Goal: Transaction & Acquisition: Purchase product/service

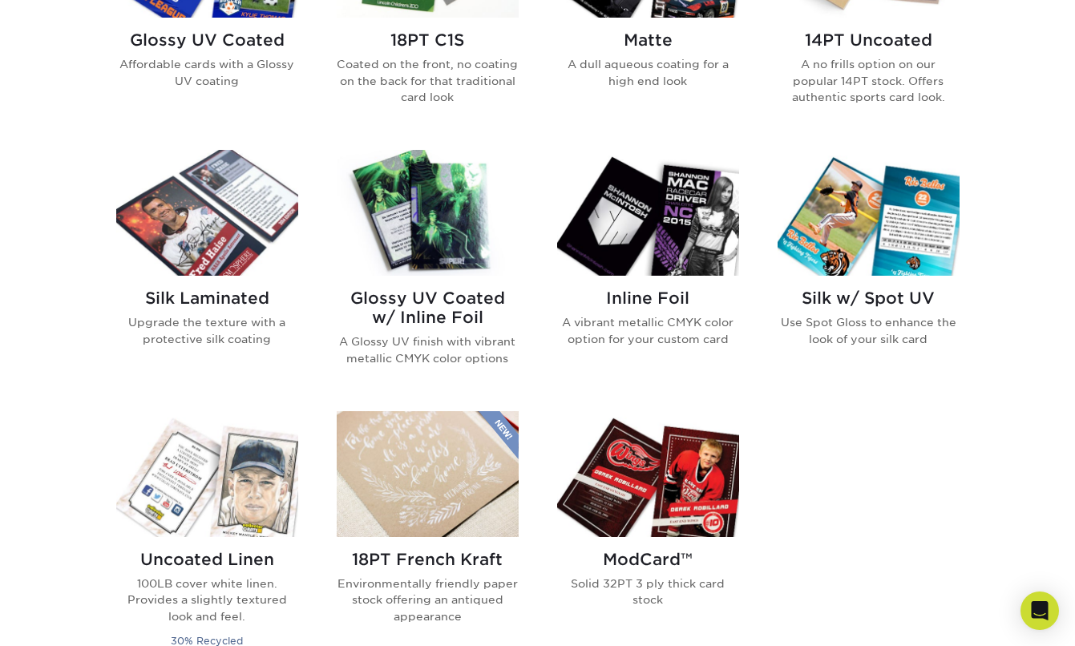
scroll to position [910, 0]
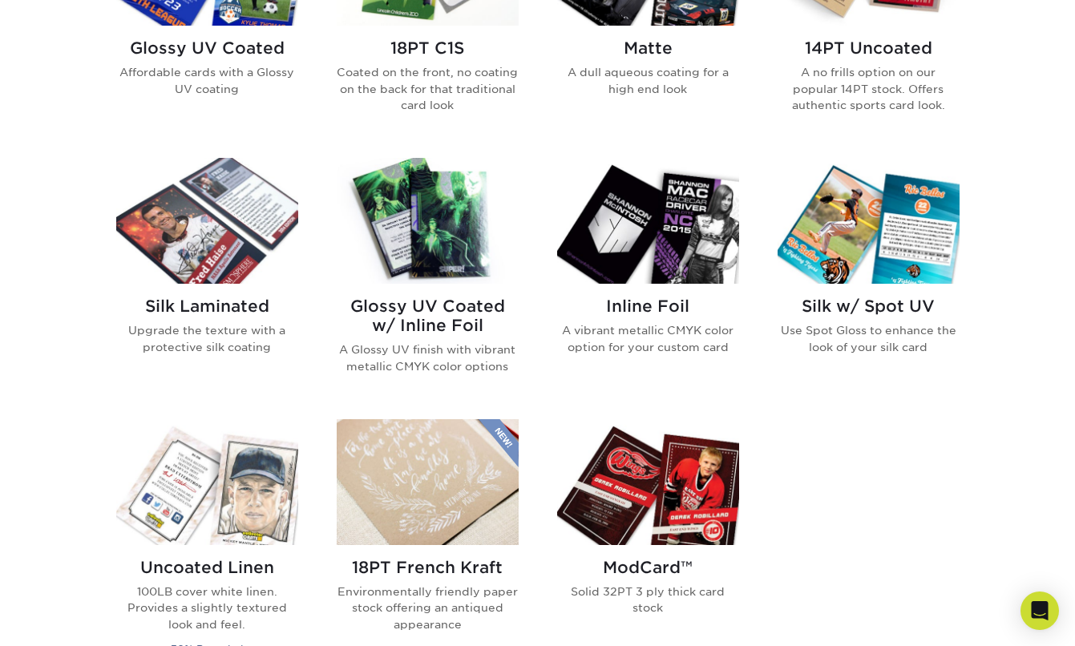
click at [432, 226] on img at bounding box center [428, 221] width 182 height 126
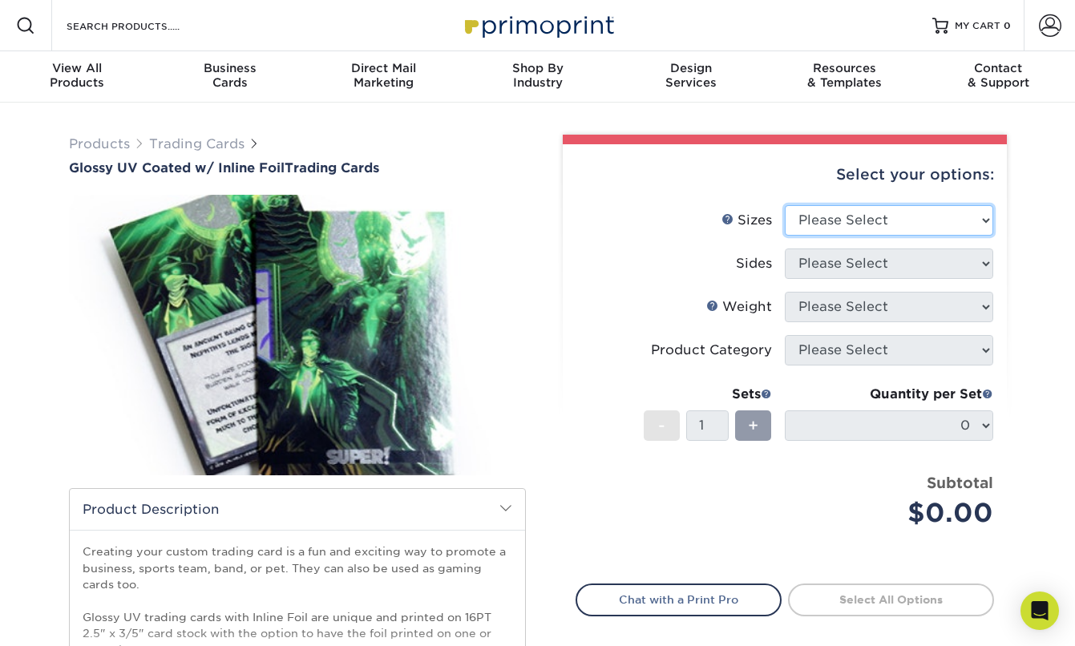
click at [863, 214] on select "Please Select 2.5" x 3.5"" at bounding box center [889, 220] width 208 height 30
select select "2.50x3.50"
click at [785, 205] on select "Please Select 2.5" x 3.5"" at bounding box center [889, 220] width 208 height 30
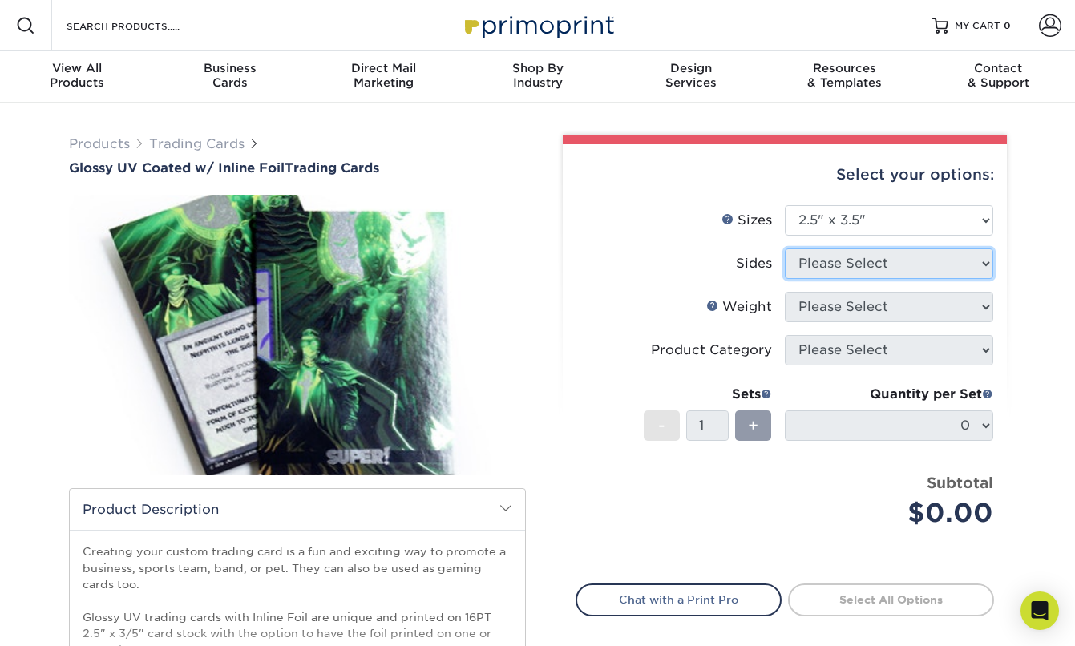
click at [850, 268] on select "Please Select" at bounding box center [889, 263] width 208 height 30
select select "34527644-b4fd-4ffb-9092-1318eefcd9d9"
click at [785, 248] on select "Please Select Print Both Sides - Foil Back Only Print Both Sides - Foil Both Si…" at bounding box center [889, 263] width 208 height 30
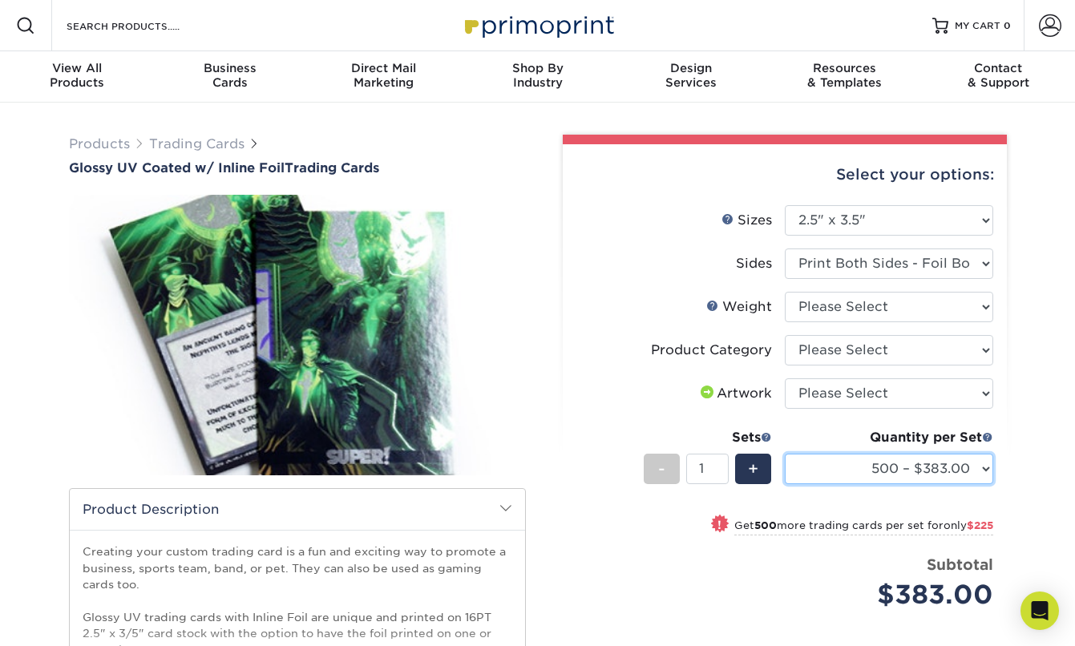
click at [907, 471] on select "500 – $383.00 1000 – $608.00 2500 – $883.00 5000 – $1252.00" at bounding box center [889, 469] width 208 height 30
click at [785, 454] on select "500 – $383.00 1000 – $608.00 2500 – $883.00 5000 – $1252.00" at bounding box center [889, 469] width 208 height 30
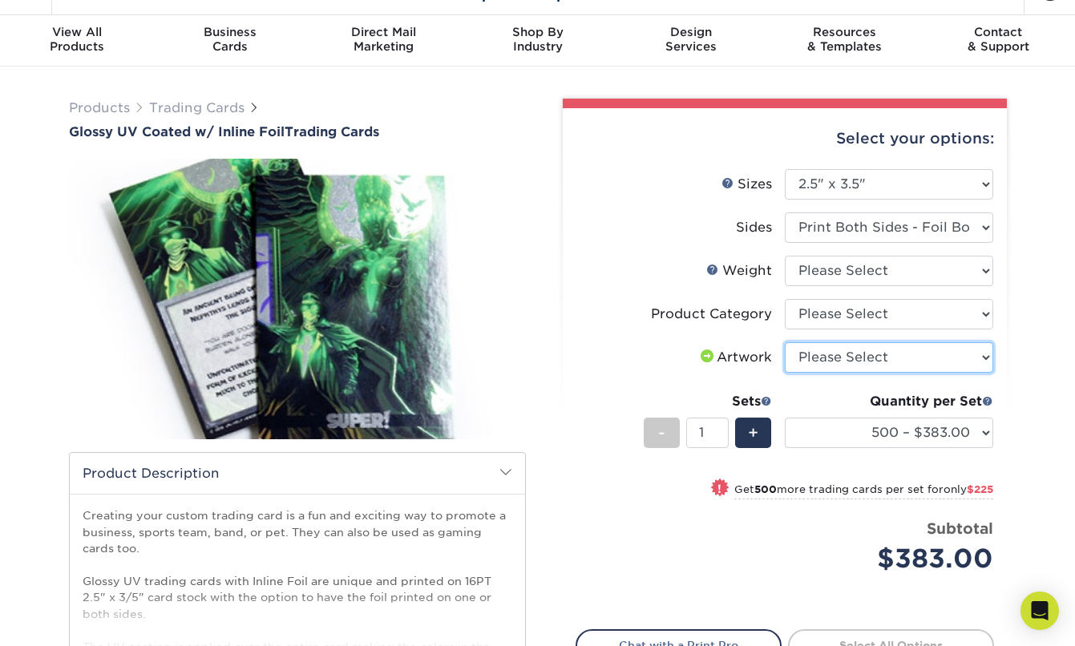
click at [900, 365] on select "Please Select I will upload files I need a design - $100" at bounding box center [889, 357] width 208 height 30
select select "upload"
click at [785, 342] on select "Please Select I will upload files I need a design - $100" at bounding box center [889, 357] width 208 height 30
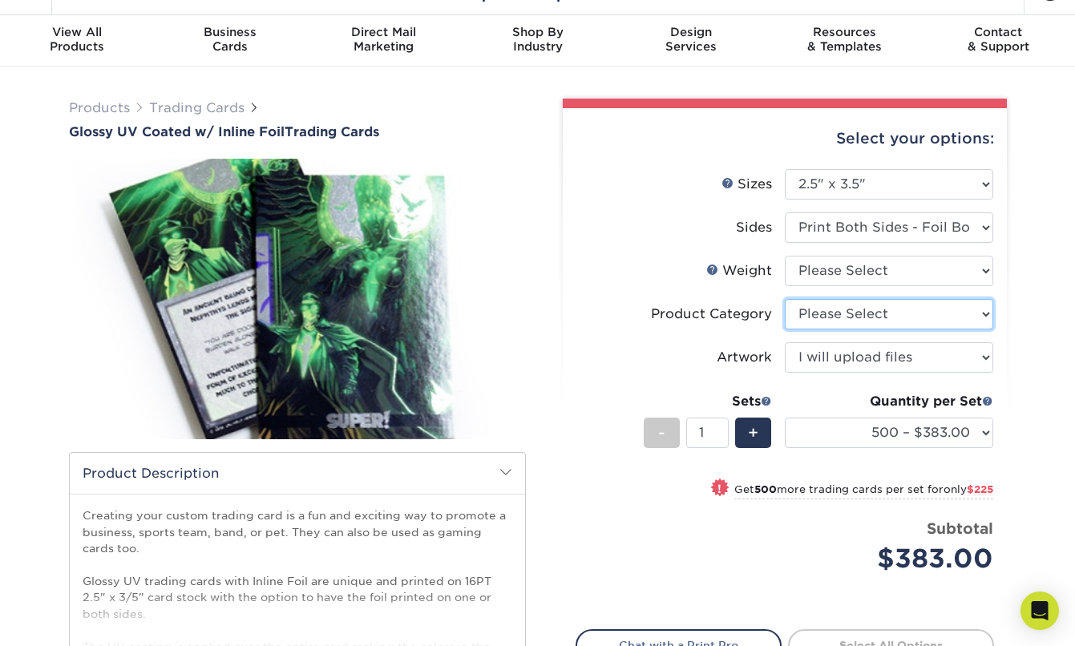
click at [875, 317] on select "Please Select Trading Cards" at bounding box center [889, 314] width 208 height 30
select select "c2f9bce9-36c2-409d-b101-c29d9d031e18"
click at [785, 299] on select "Please Select Trading Cards" at bounding box center [889, 314] width 208 height 30
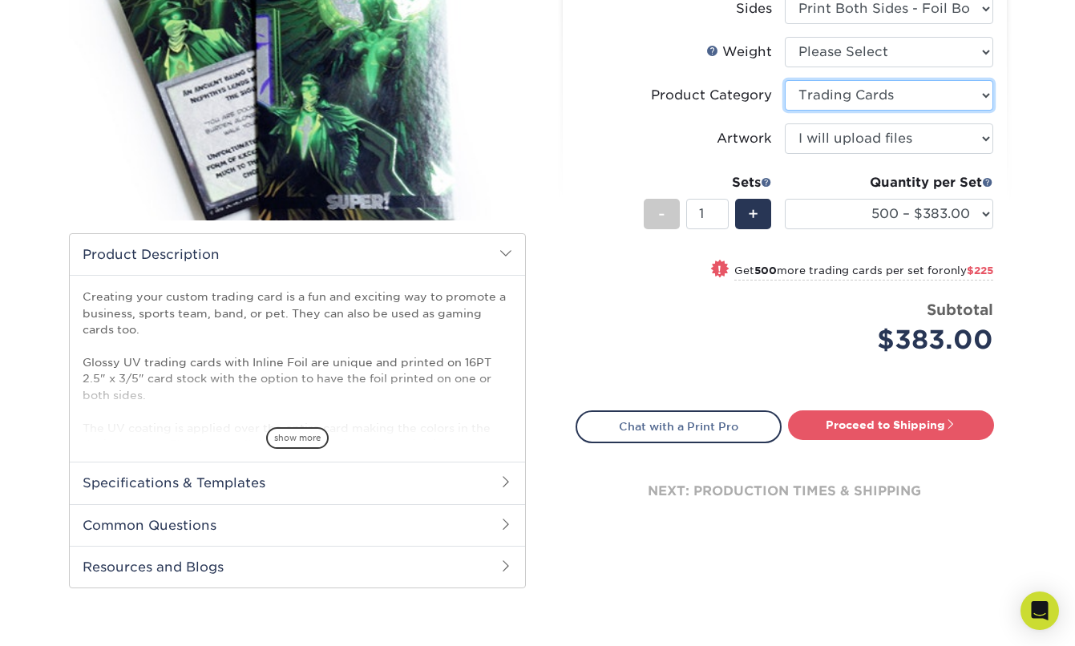
scroll to position [260, 0]
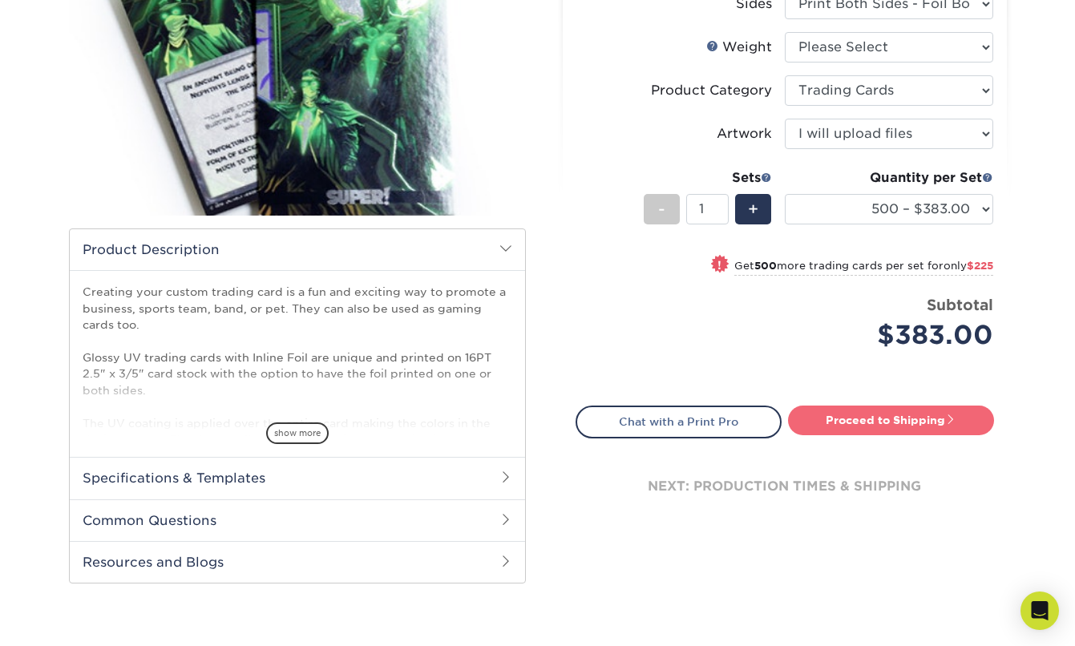
click at [886, 426] on link "Proceed to Shipping" at bounding box center [891, 420] width 206 height 29
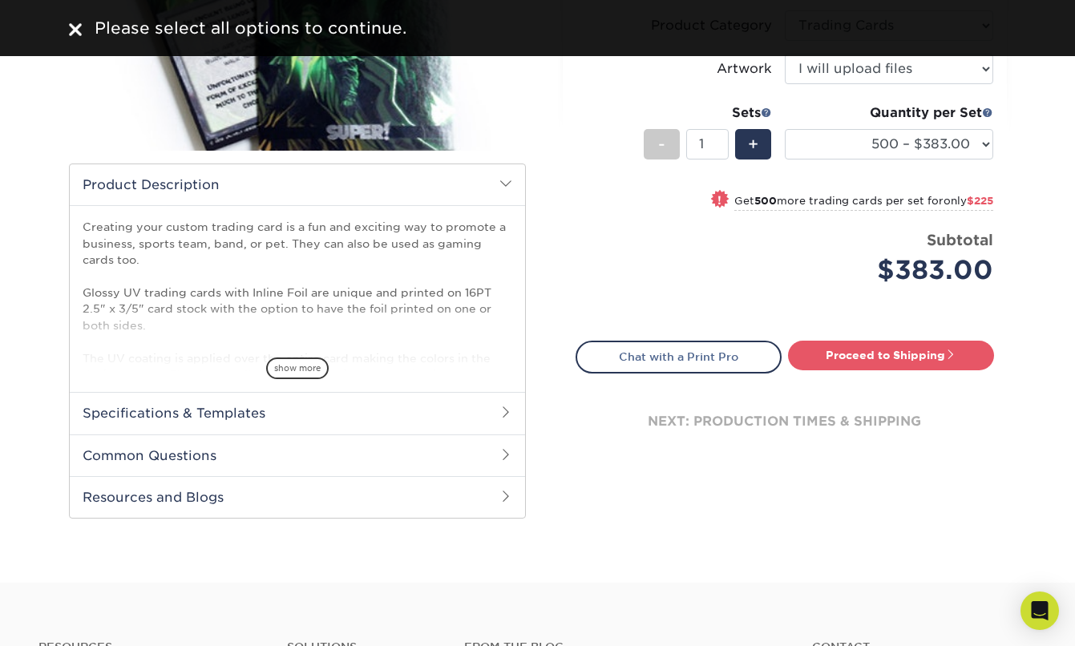
scroll to position [325, 0]
click at [277, 361] on span "show more" at bounding box center [297, 368] width 63 height 22
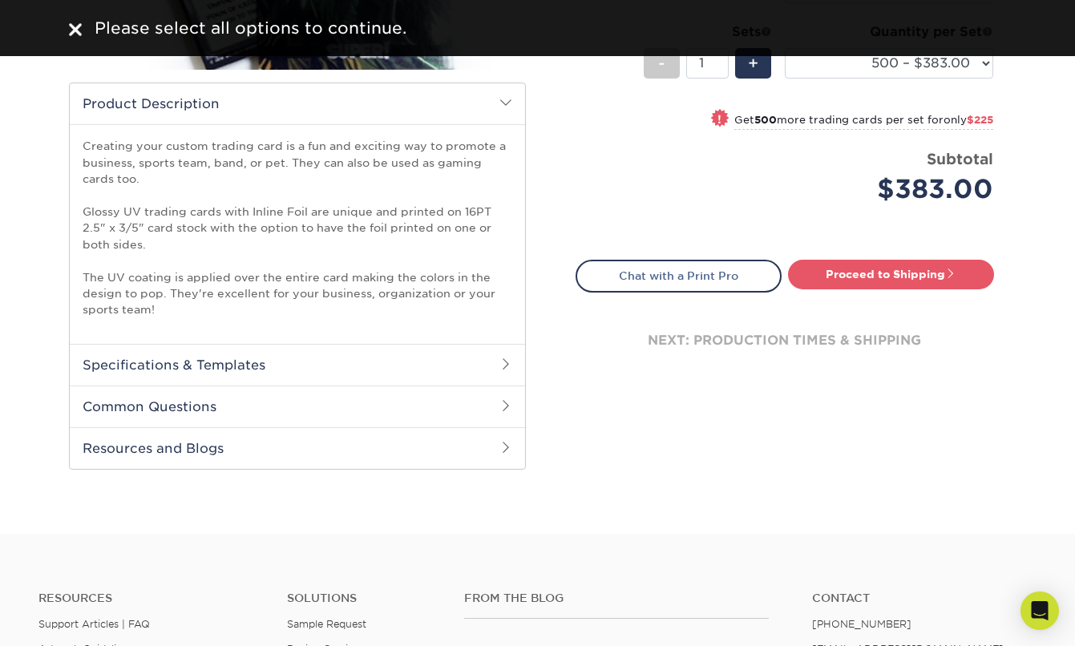
scroll to position [407, 0]
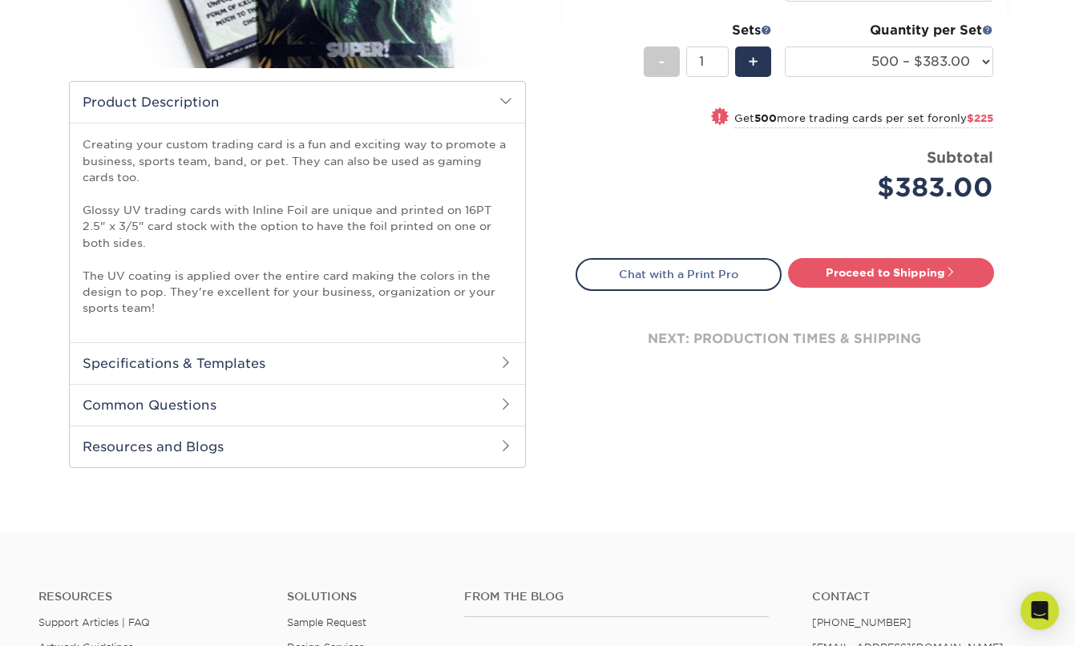
click at [280, 361] on h2 "Specifications & Templates" at bounding box center [297, 363] width 455 height 42
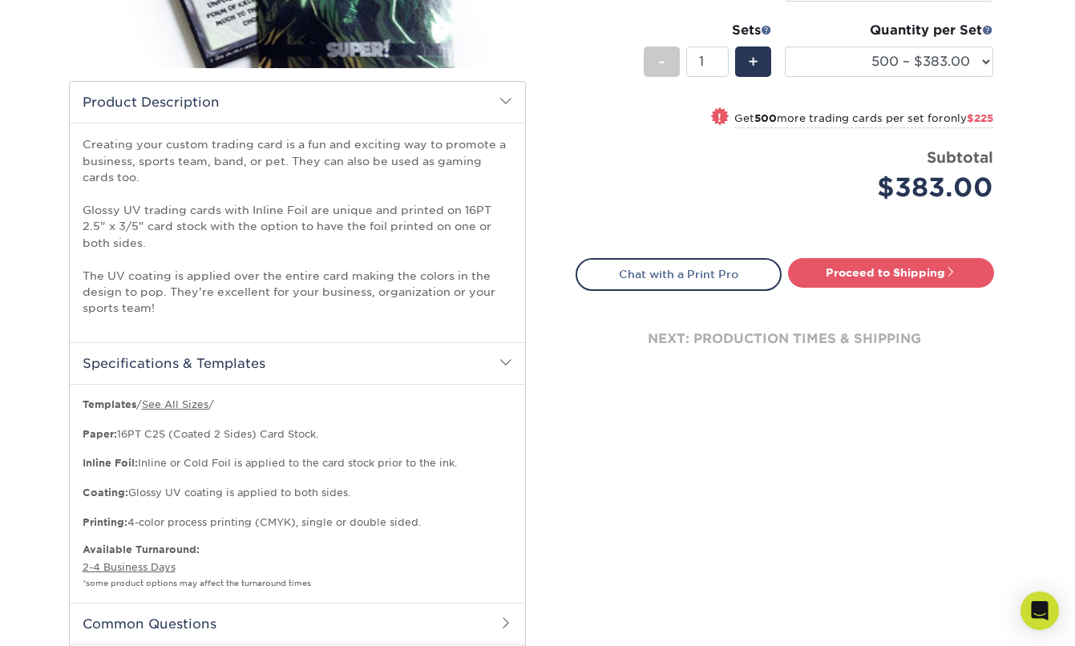
drag, startPoint x: 280, startPoint y: 361, endPoint x: 438, endPoint y: 403, distance: 163.3
click at [433, 400] on div "Specifications & Templates Templates / See All Sizes / Paper: 16PT C2S (Coated …" at bounding box center [297, 472] width 455 height 260
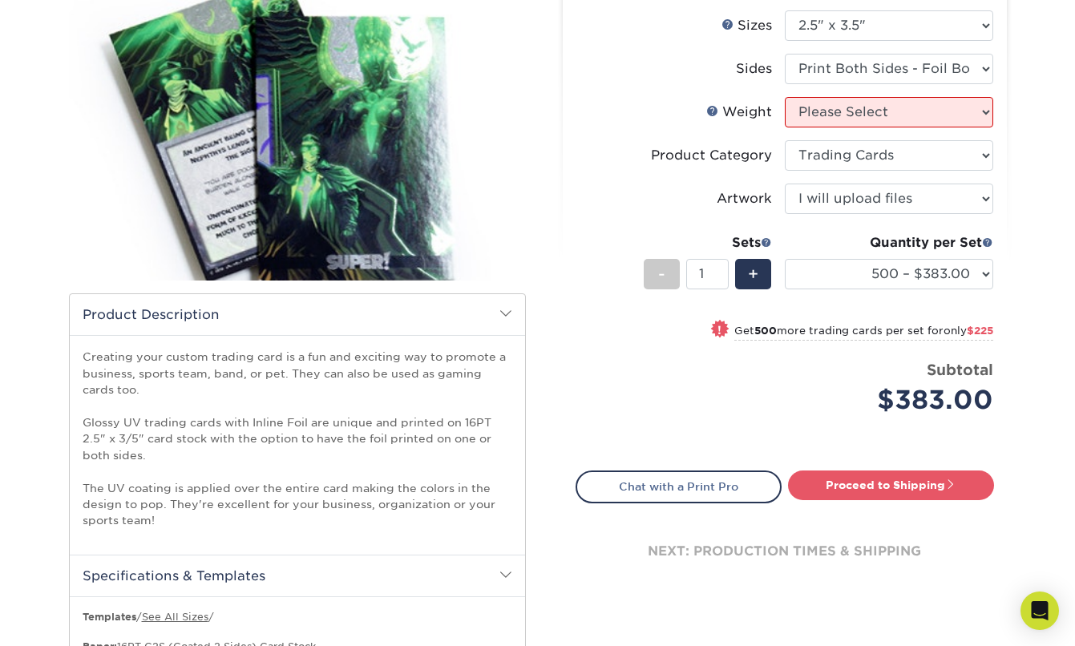
scroll to position [612, 0]
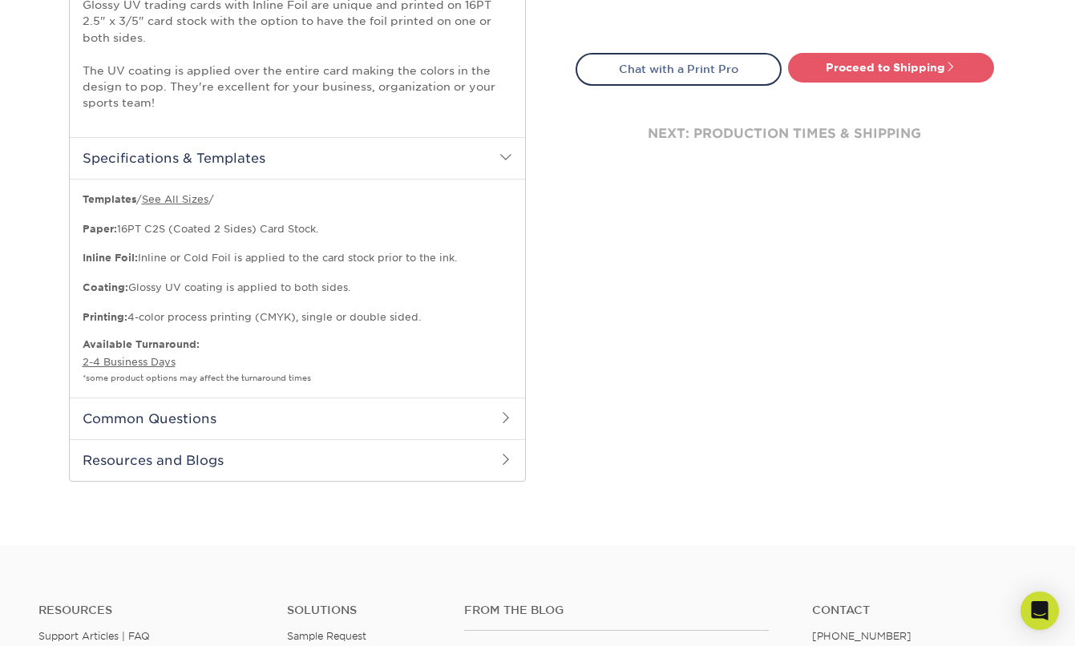
click at [271, 419] on h2 "Common Questions" at bounding box center [297, 419] width 455 height 42
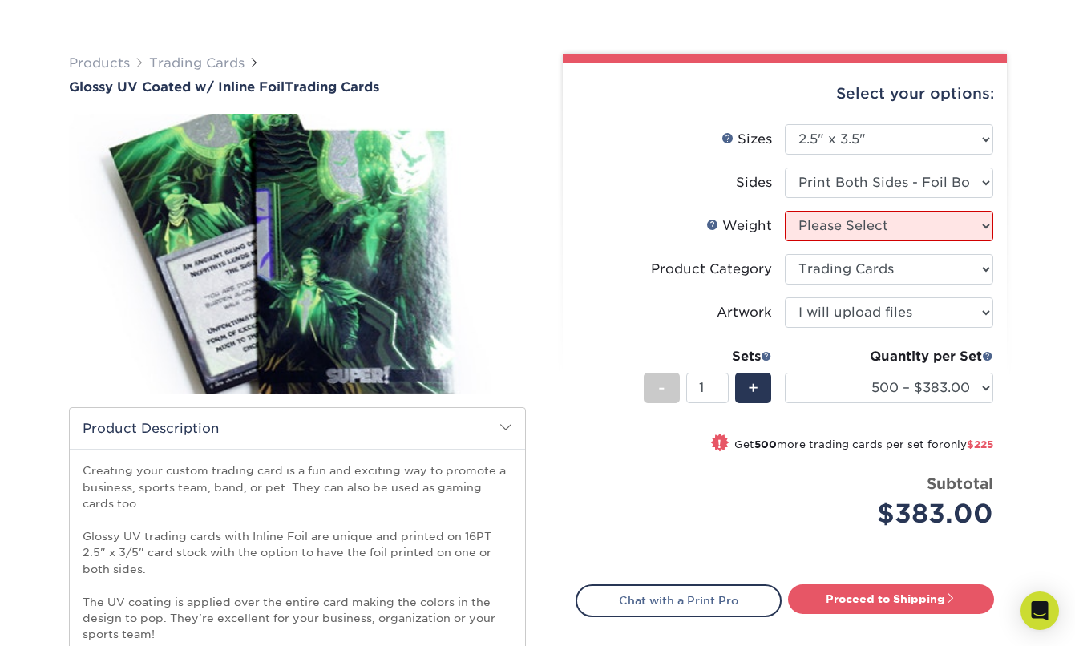
scroll to position [85, 0]
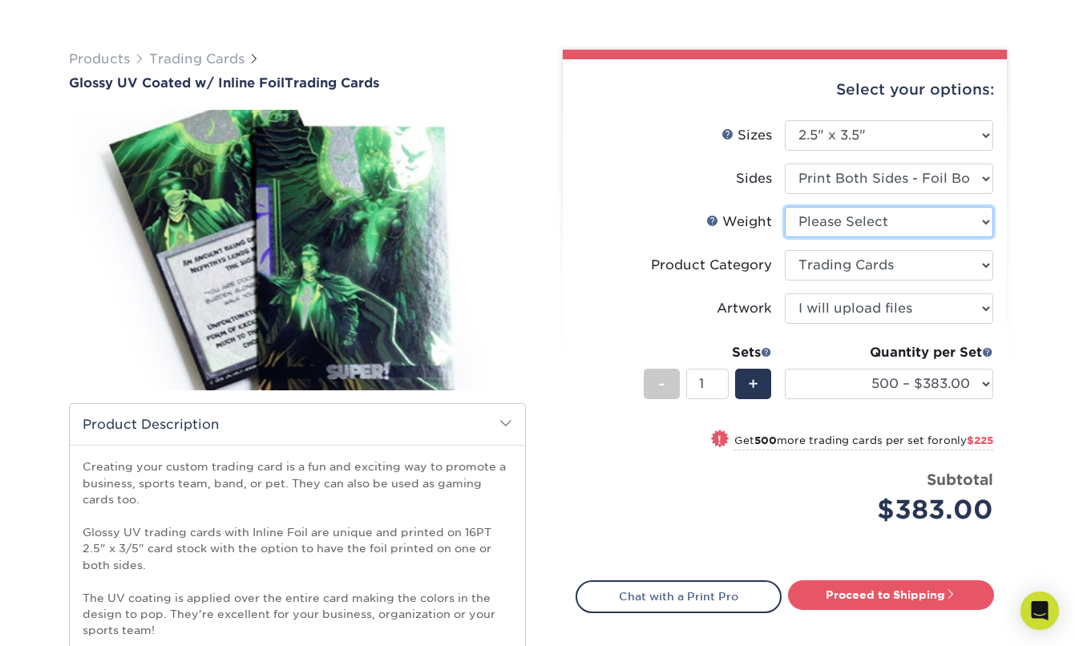
click at [878, 233] on select "Please Select 16PT" at bounding box center [889, 222] width 208 height 30
select select "16PT"
click at [785, 207] on select "Please Select 16PT" at bounding box center [889, 222] width 208 height 30
select select "-1"
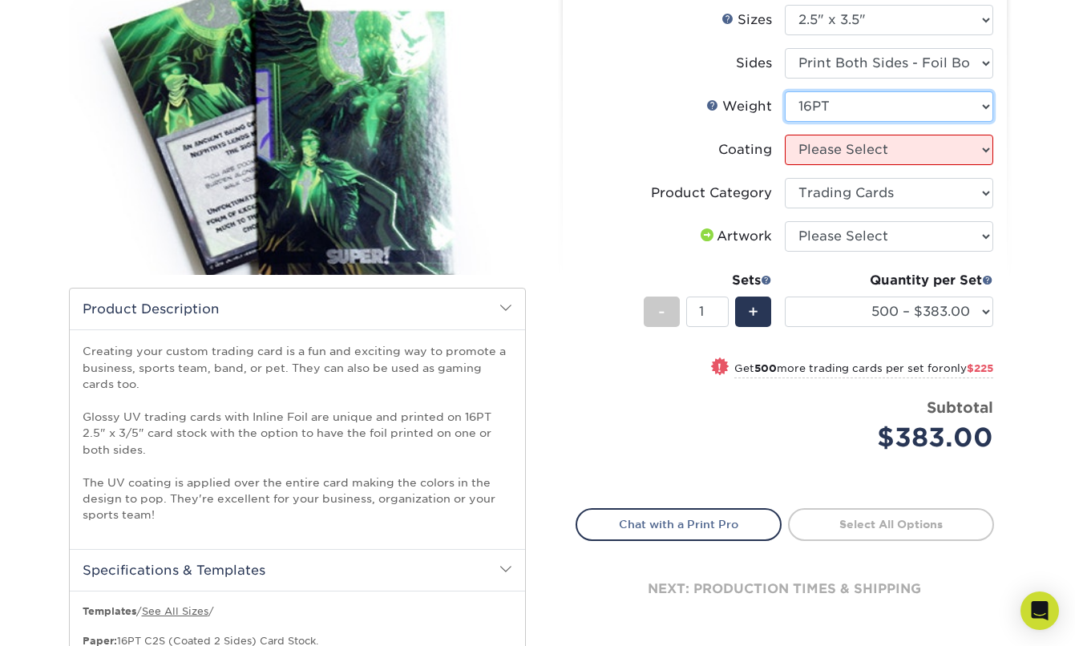
scroll to position [227, 0]
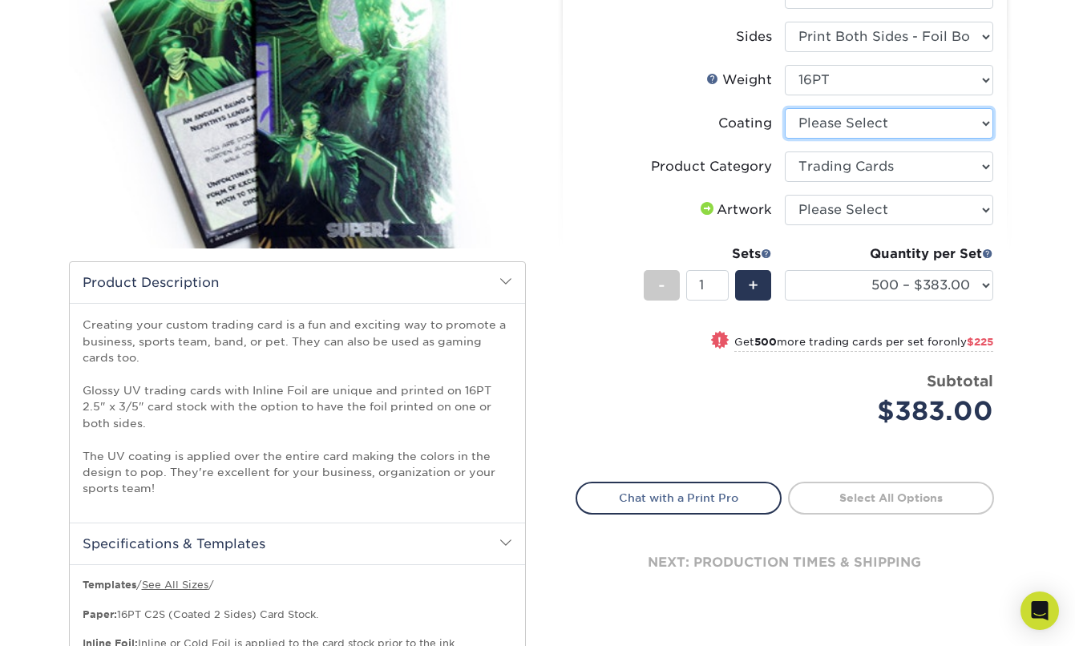
click at [833, 123] on select at bounding box center [889, 123] width 208 height 30
select select "ae367451-b2b8-45df-a344-0f05b6a12993"
click at [785, 108] on select at bounding box center [889, 123] width 208 height 30
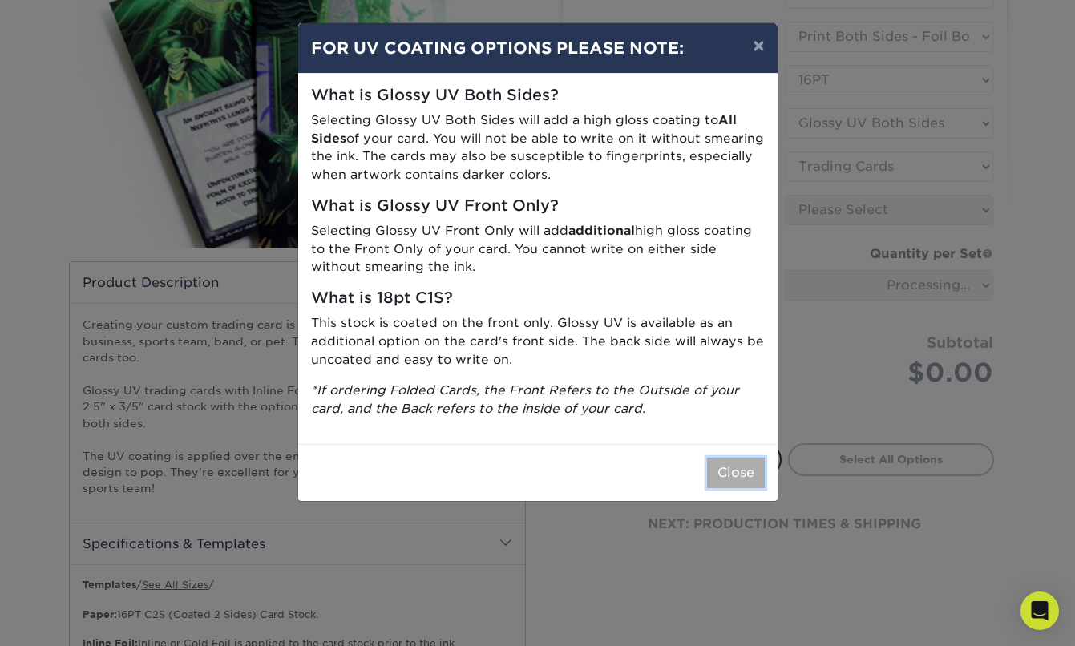
click at [737, 474] on button "Close" at bounding box center [736, 473] width 58 height 30
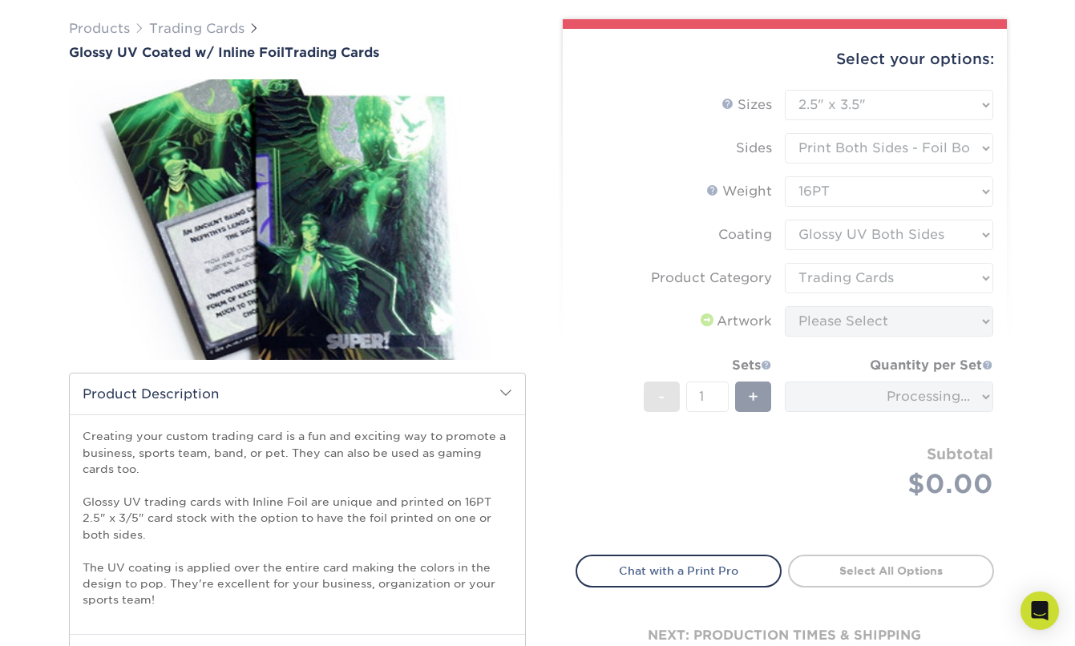
scroll to position [113, 0]
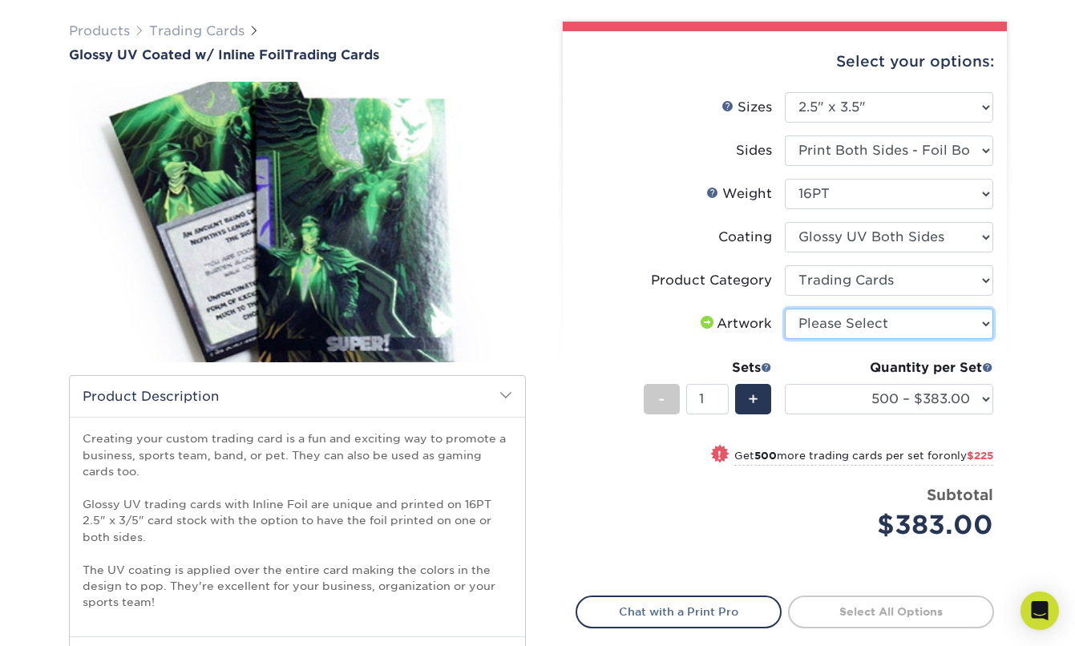
click at [907, 332] on select "Please Select I will upload files I need a design - $100" at bounding box center [889, 324] width 208 height 30
select select "upload"
click at [785, 309] on select "Please Select I will upload files I need a design - $100" at bounding box center [889, 324] width 208 height 30
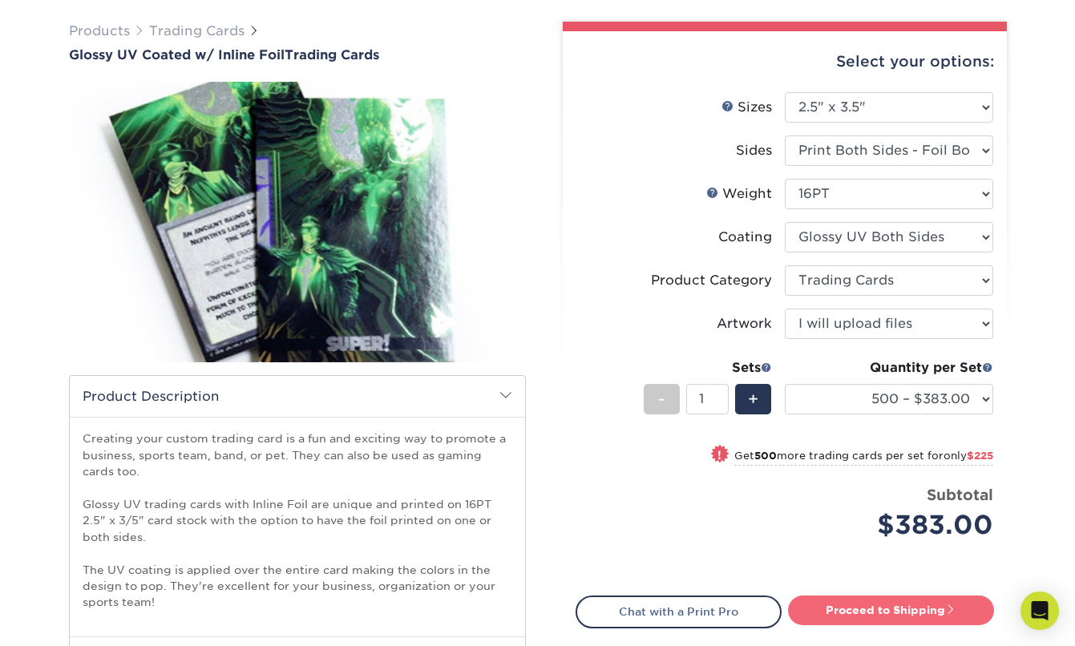
click at [899, 605] on link "Proceed to Shipping" at bounding box center [891, 609] width 206 height 29
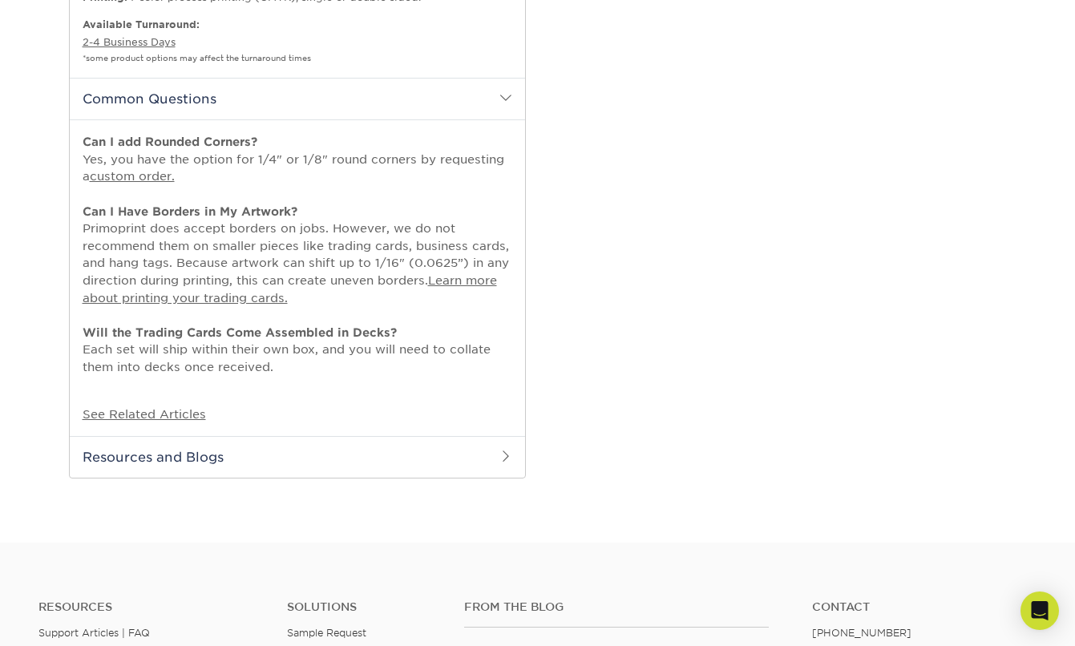
select select "d60bda35-5d76-4b15-8dd6-6ab2c60dc16f"
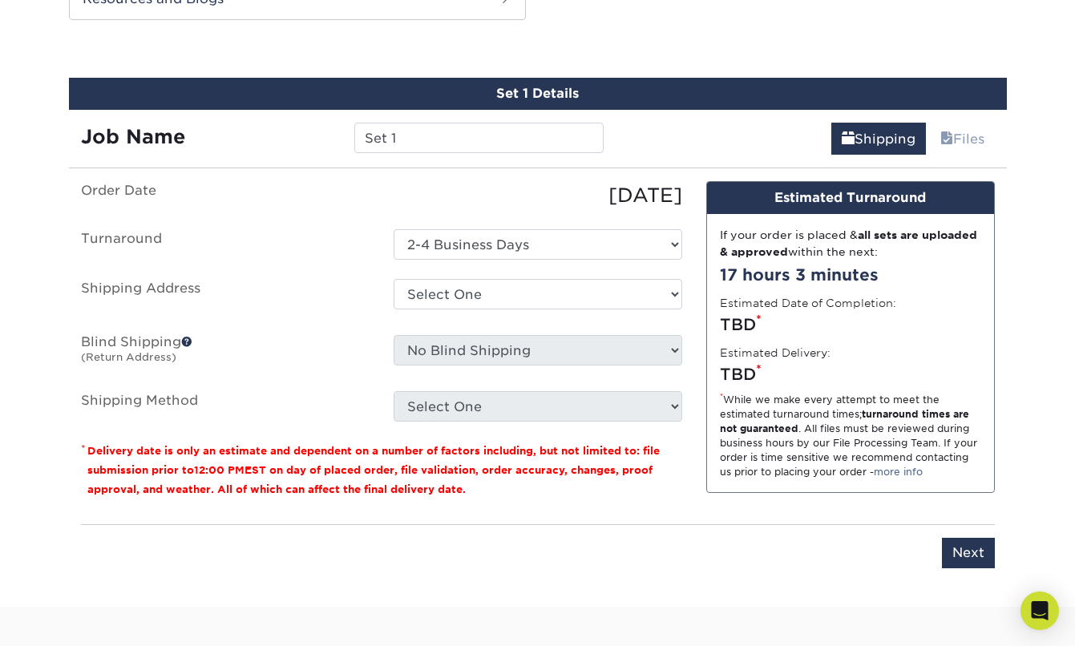
scroll to position [1395, 0]
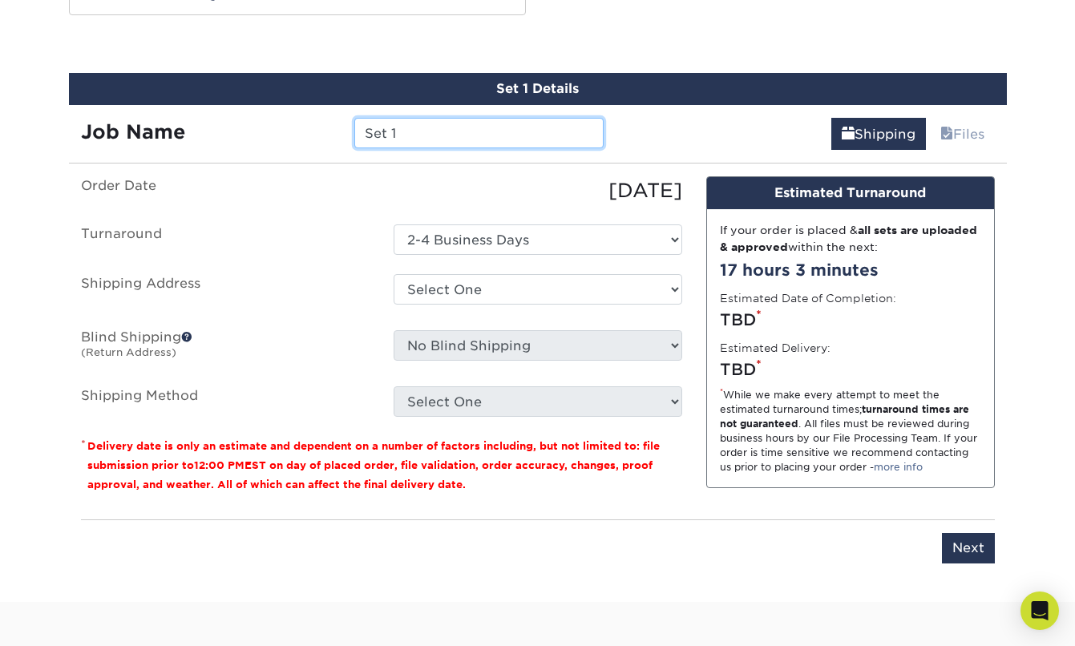
click at [430, 127] on input "Set 1" at bounding box center [478, 133] width 249 height 30
click at [442, 163] on div "Set 1 Details Job Name Set 1 Shipping Files You've choosen mailing services! If…" at bounding box center [538, 328] width 938 height 510
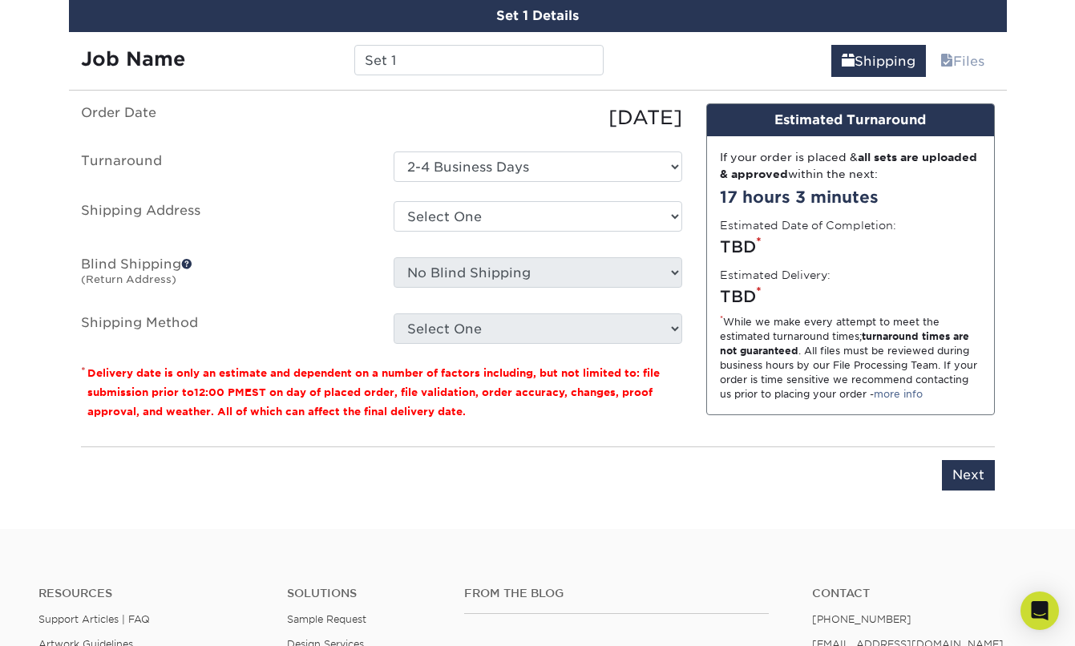
scroll to position [1473, 0]
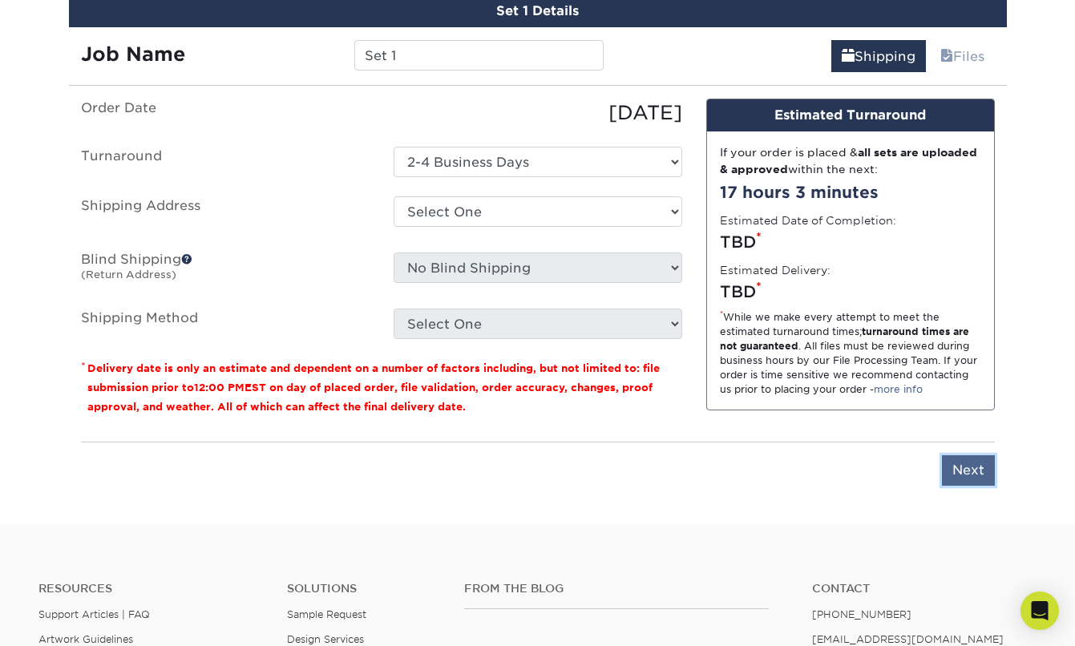
click at [984, 483] on input "Next" at bounding box center [968, 470] width 53 height 30
type input "Next"
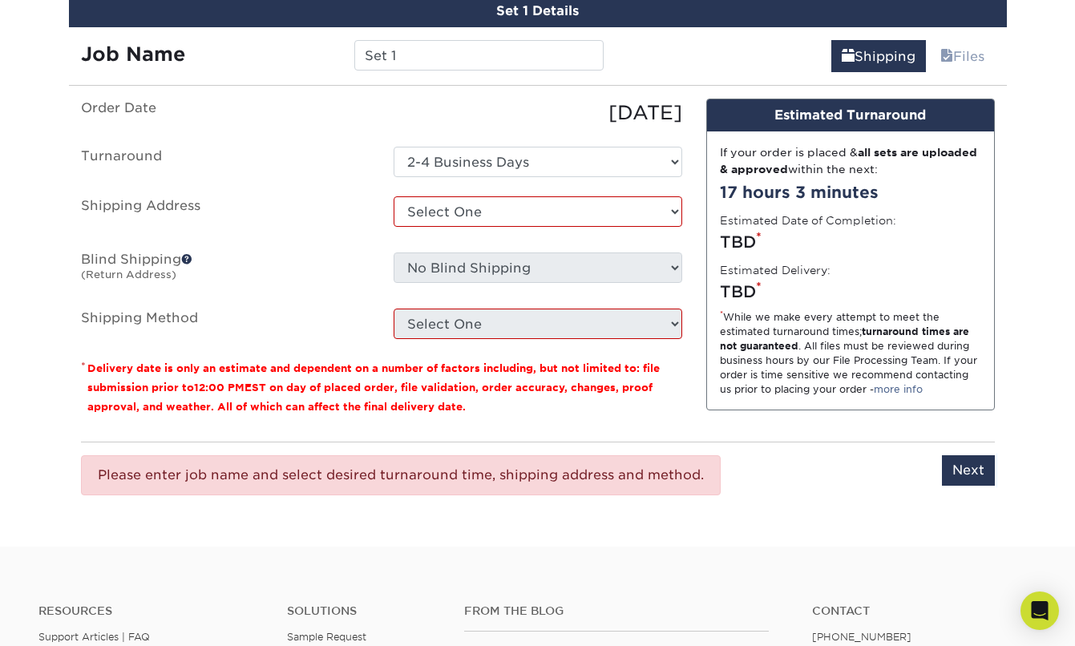
click at [498, 226] on div "Select One + Add New Address - Login" at bounding box center [537, 214] width 313 height 37
click at [498, 214] on select "Select One + Add New Address - Login" at bounding box center [538, 211] width 289 height 30
select select "newaddress"
click at [394, 196] on select "Select One + Add New Address - Login" at bounding box center [538, 211] width 289 height 30
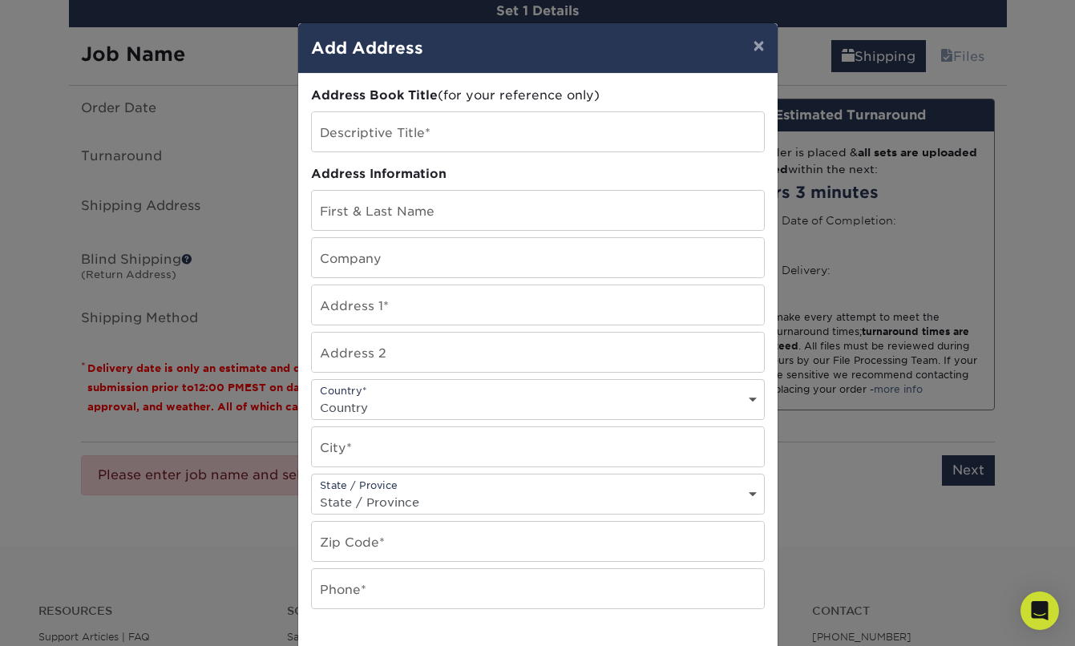
scroll to position [225, 0]
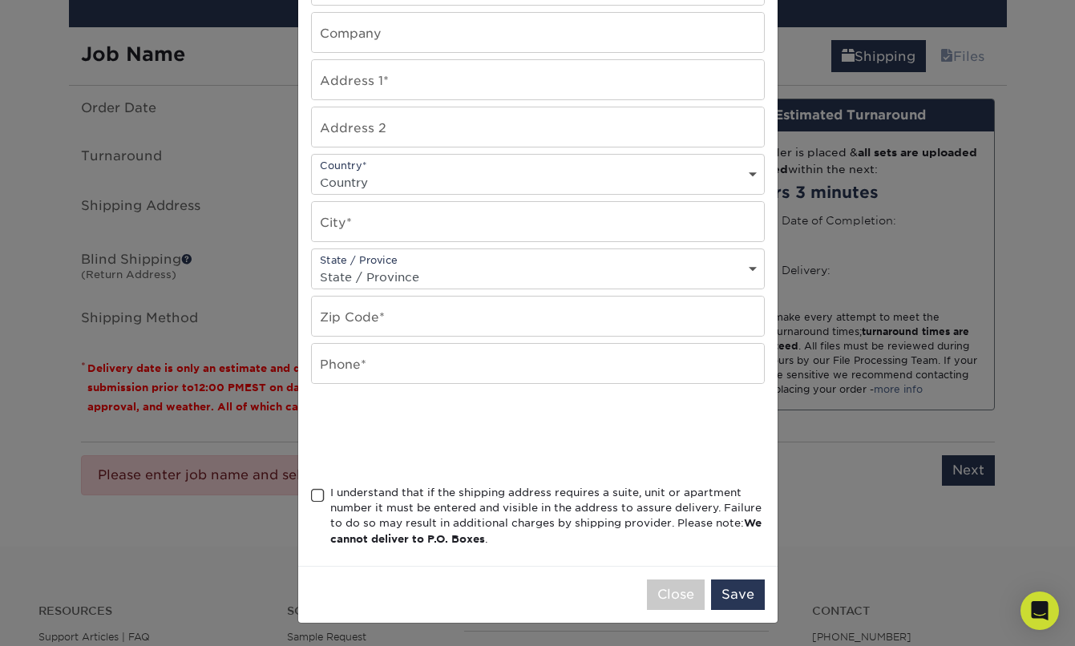
click at [828, 281] on div "× Add Address Address Book Title (for your reference only) Descriptive Title* A…" at bounding box center [537, 323] width 1075 height 646
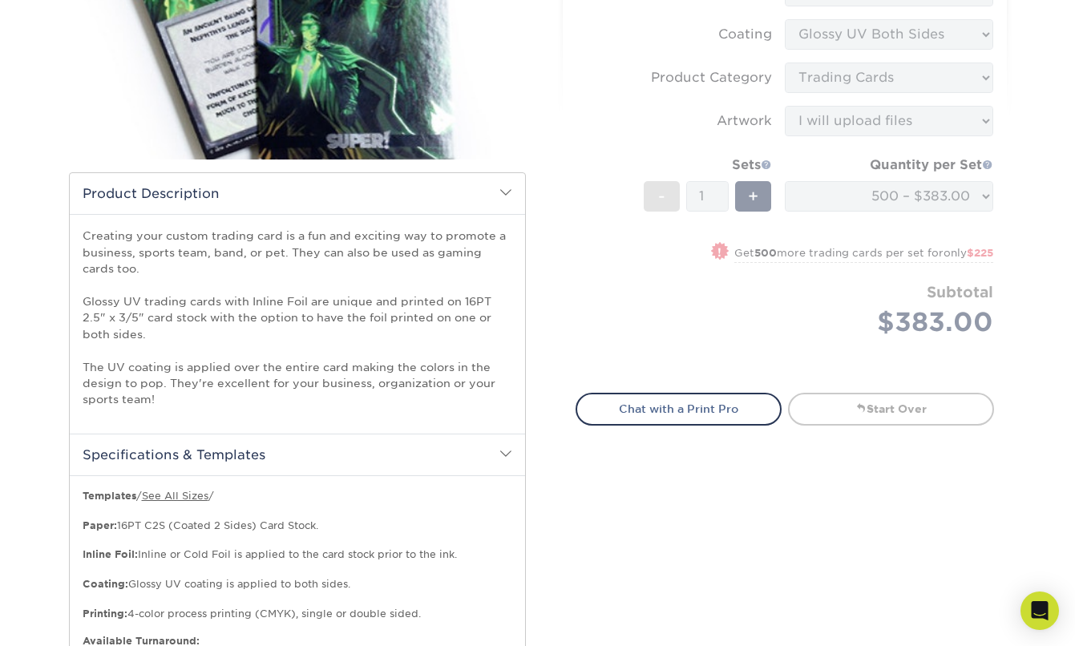
scroll to position [0, 0]
